Goal: Check status: Check status

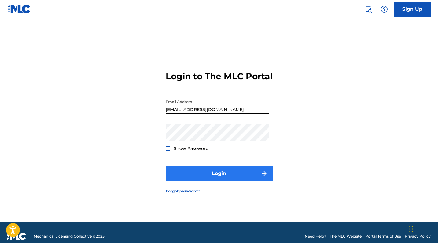
click at [186, 181] on button "Login" at bounding box center [219, 173] width 107 height 15
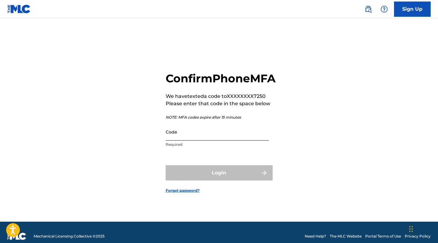
click at [181, 141] on input "Code" at bounding box center [217, 131] width 103 height 17
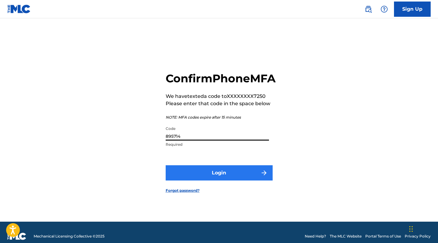
type input "895714"
click at [210, 181] on button "Login" at bounding box center [219, 173] width 107 height 15
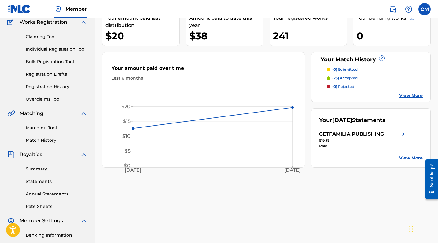
scroll to position [59, 0]
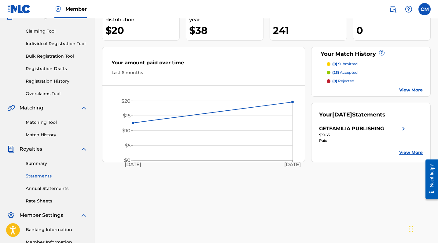
click at [49, 175] on link "Statements" at bounding box center [57, 176] width 62 height 6
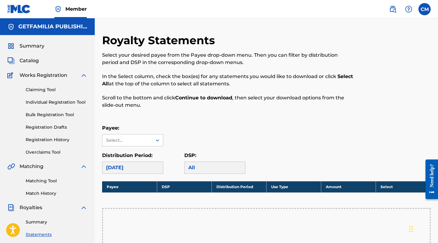
click at [134, 170] on div "September 2025" at bounding box center [132, 168] width 61 height 12
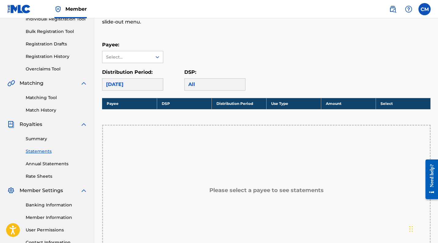
scroll to position [93, 0]
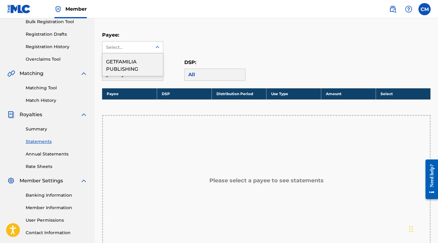
click at [147, 46] on div "Select..." at bounding box center [127, 47] width 42 height 6
click at [137, 63] on div "GETFAMILIA PUBLISHING" at bounding box center [132, 64] width 60 height 23
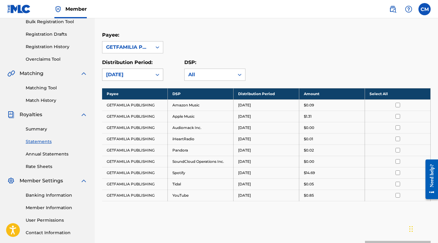
click at [157, 76] on icon at bounding box center [157, 75] width 6 height 6
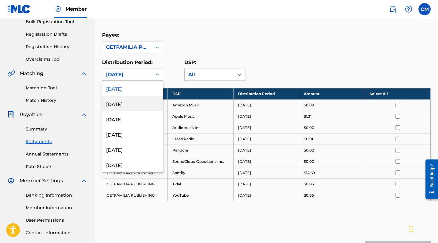
click at [147, 102] on div "August 2025" at bounding box center [132, 103] width 60 height 15
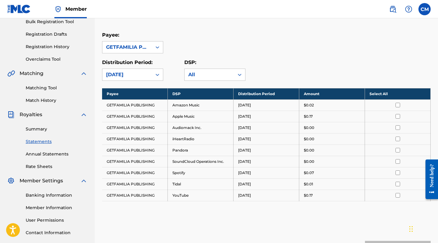
click at [144, 75] on div "August 2025" at bounding box center [127, 74] width 42 height 7
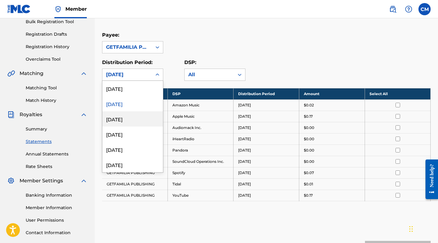
click at [137, 116] on div "July 2025" at bounding box center [132, 118] width 60 height 15
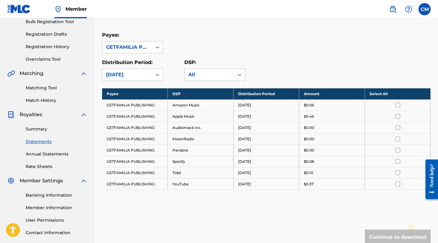
click at [136, 76] on div "July 2025" at bounding box center [127, 74] width 42 height 7
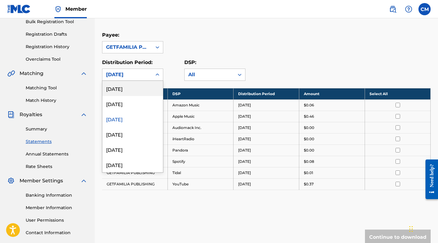
click at [131, 91] on div "September 2025" at bounding box center [132, 88] width 60 height 15
